Goal: Task Accomplishment & Management: Manage account settings

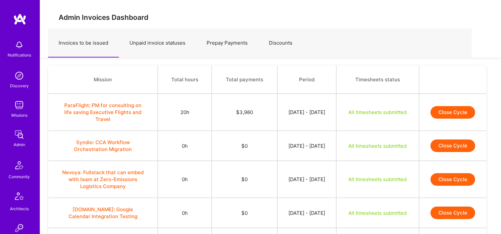
scroll to position [265, 0]
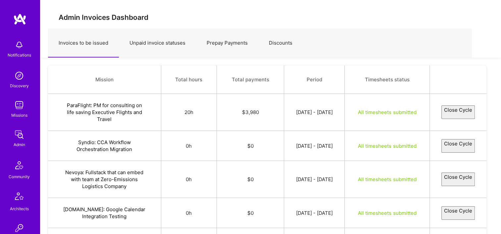
select select "68af288163d4125bb1f2a472"
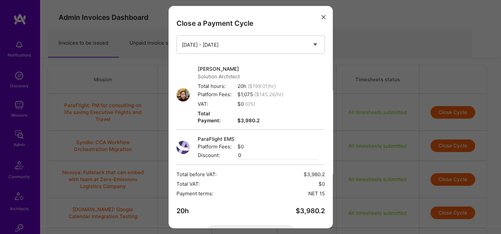
scroll to position [265, 0]
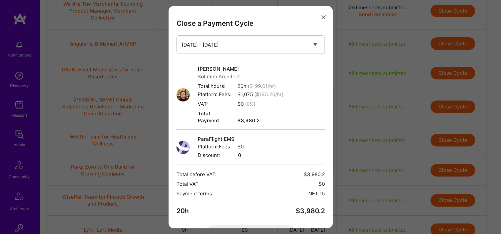
click at [319, 15] on button "modal" at bounding box center [323, 16] width 8 height 11
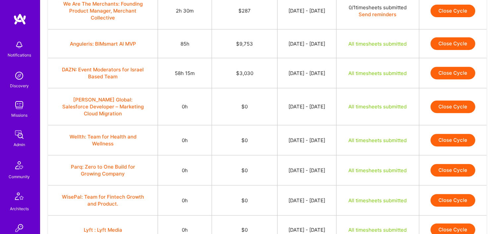
click at [257, 67] on td "$3,030" at bounding box center [245, 73] width 66 height 30
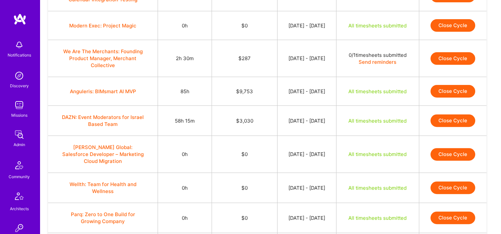
scroll to position [232, 0]
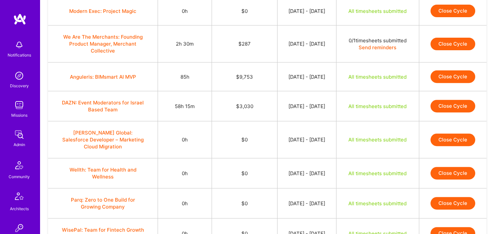
click at [465, 73] on button "Close Cycle" at bounding box center [452, 76] width 45 height 13
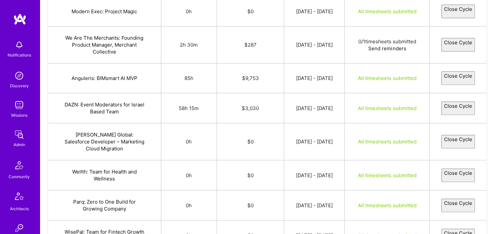
select select "689fcc86528a971898976cc0"
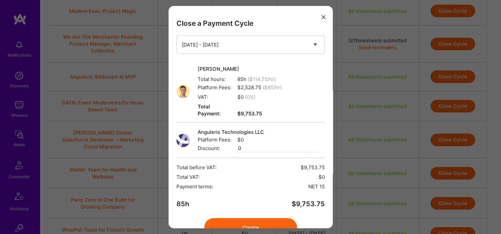
click at [321, 19] on icon "modal" at bounding box center [323, 17] width 4 height 4
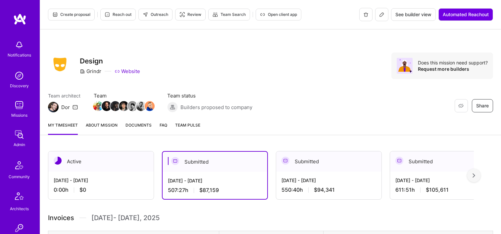
scroll to position [210, 0]
